Goal: Transaction & Acquisition: Purchase product/service

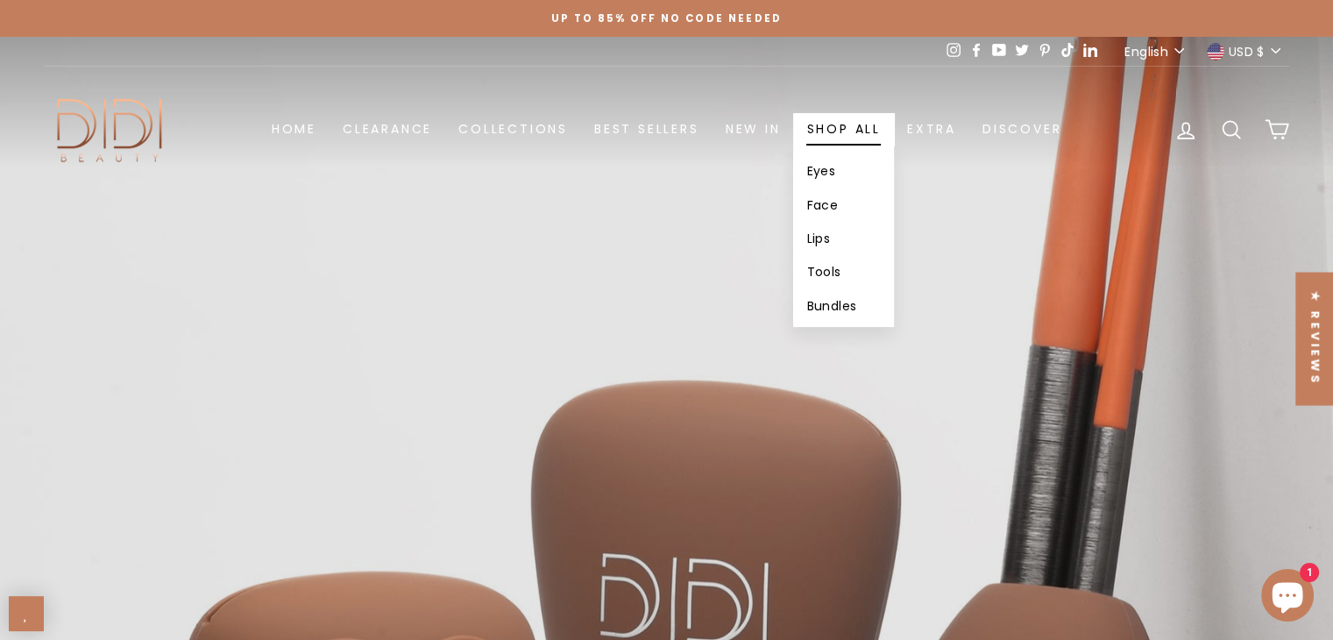
click at [846, 116] on link "Shop All" at bounding box center [843, 129] width 100 height 32
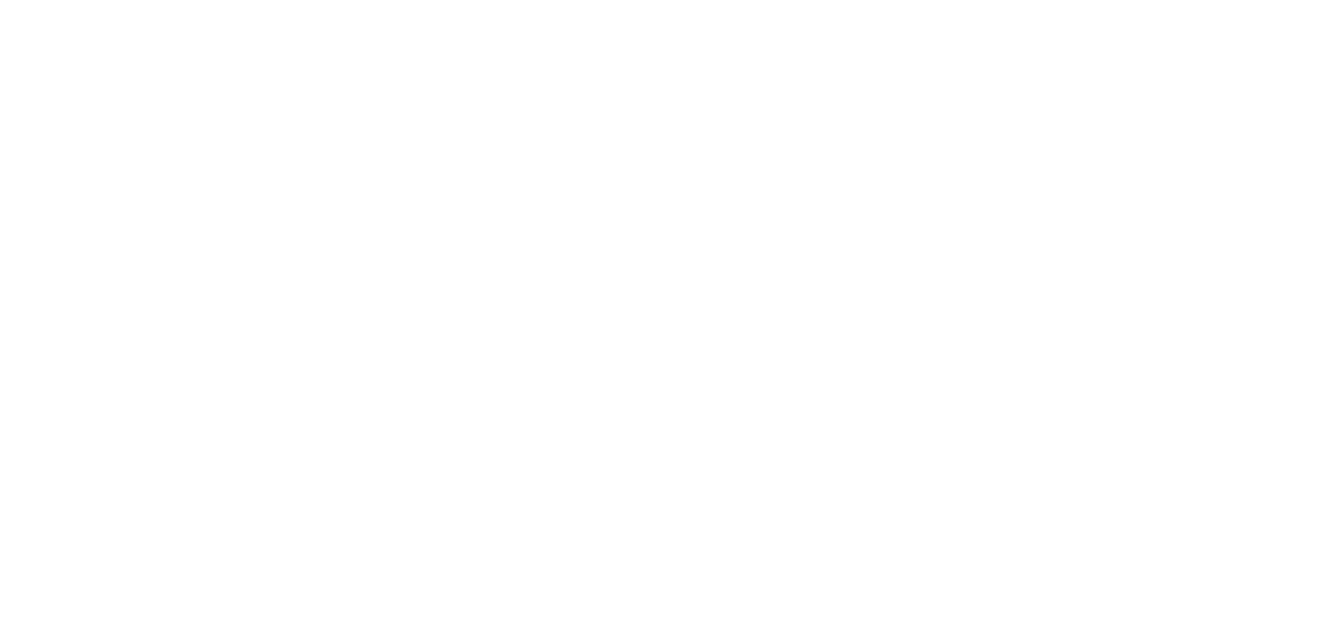
select select "******"
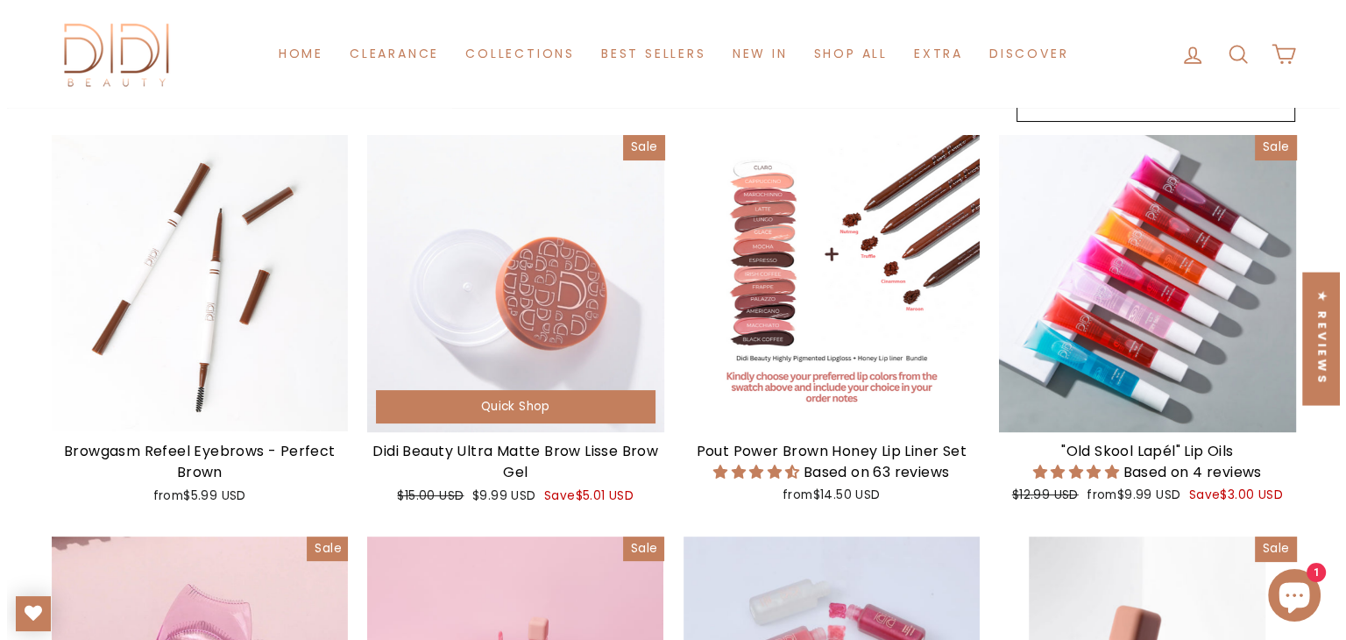
scroll to position [220, 0]
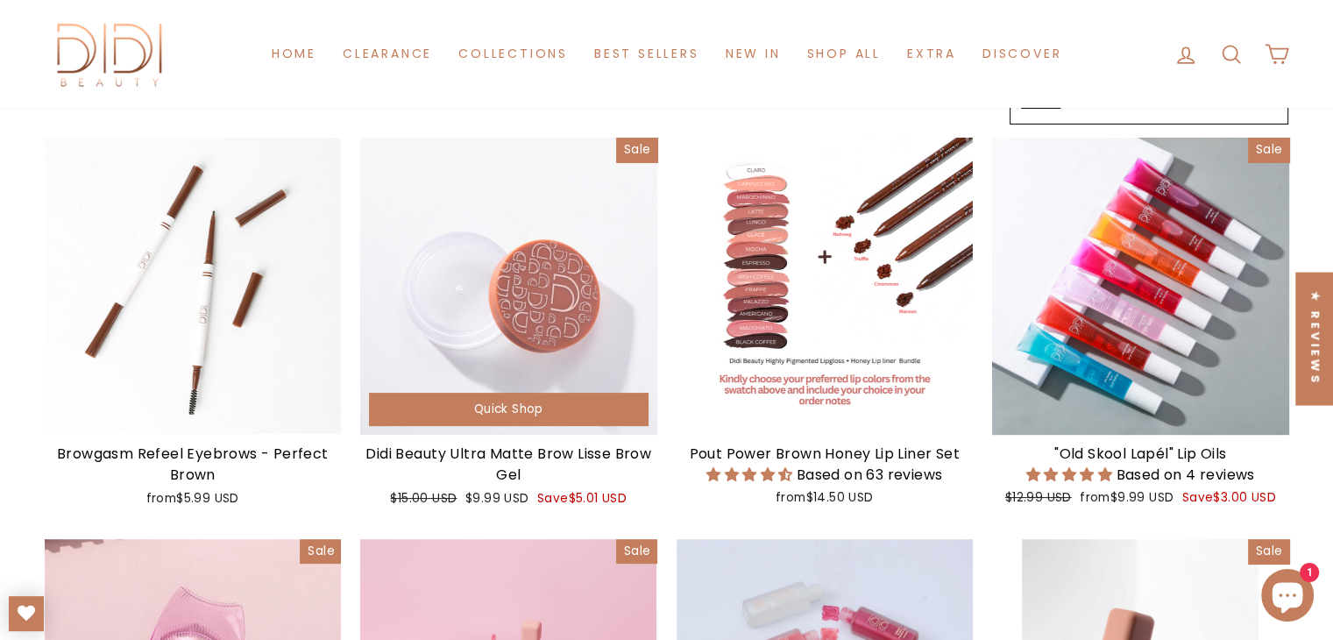
click at [489, 411] on span "Quick Shop" at bounding box center [508, 409] width 69 height 17
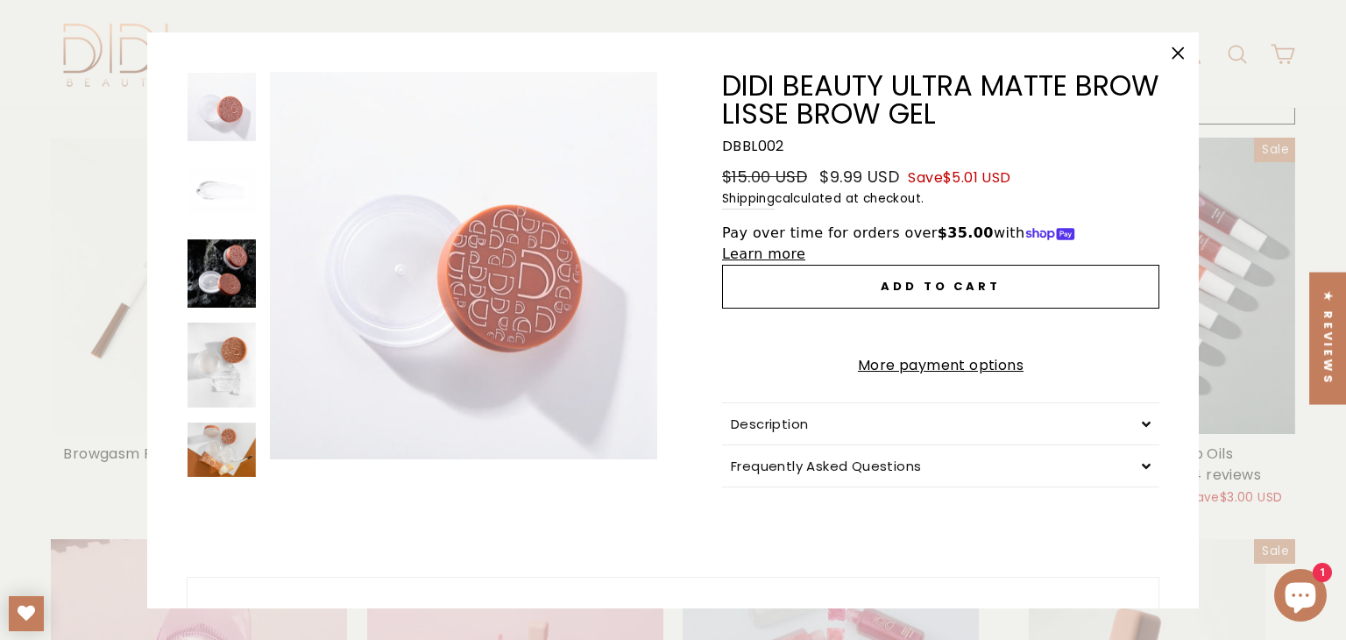
click at [934, 278] on span "Add to cart" at bounding box center [941, 286] width 120 height 17
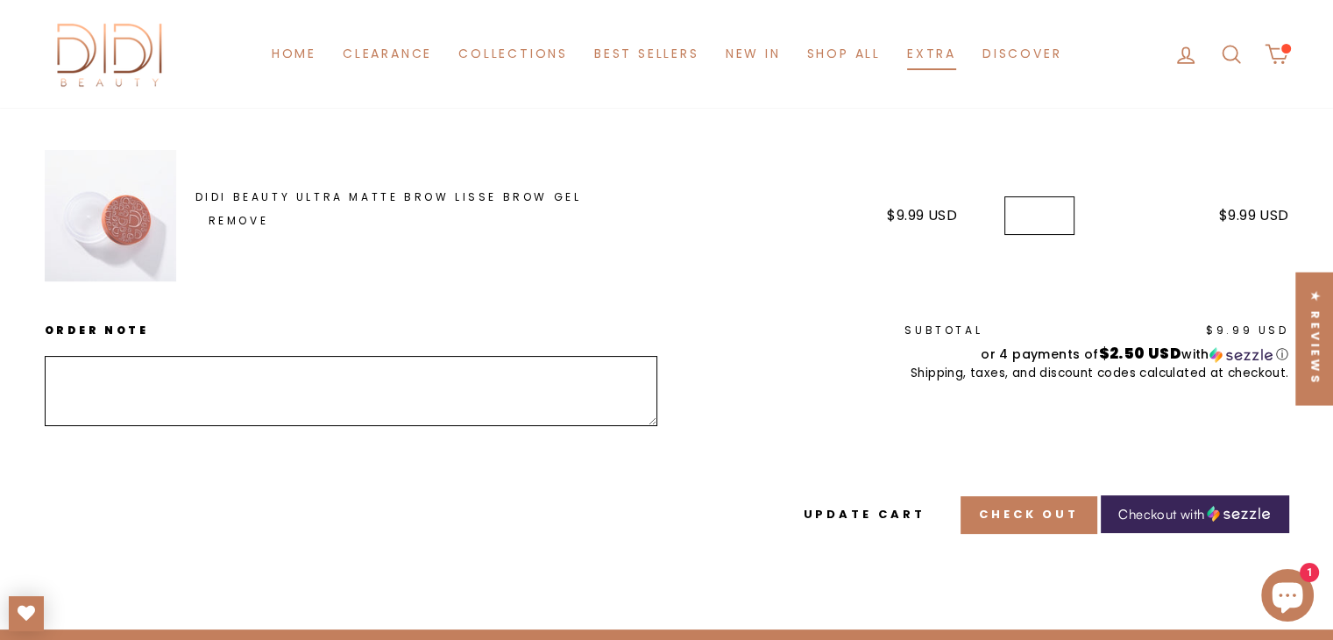
scroll to position [252, 0]
click at [1019, 496] on button "Check out" at bounding box center [1029, 514] width 137 height 37
